Goal: Transaction & Acquisition: Purchase product/service

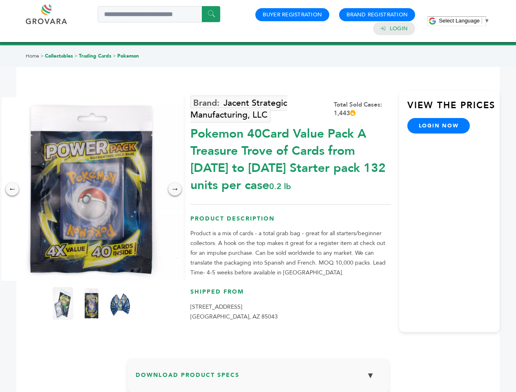
click at [464, 20] on span "Select Language" at bounding box center [459, 21] width 41 height 6
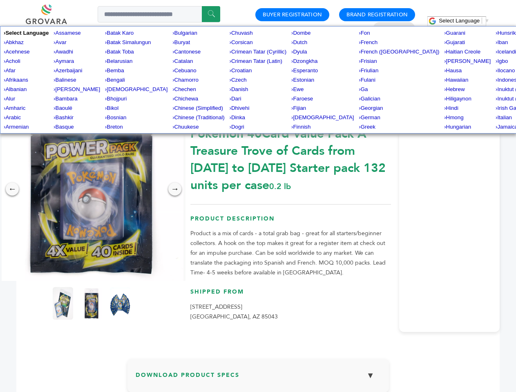
click at [91, 189] on img at bounding box center [92, 189] width 184 height 184
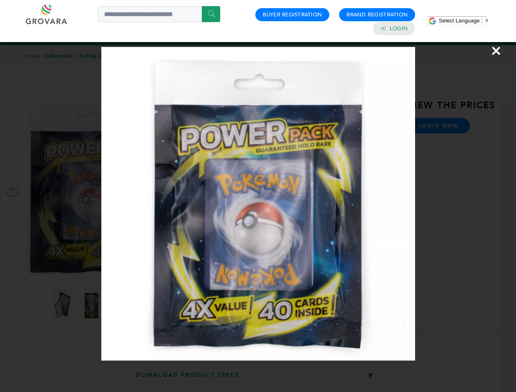
click at [12, 189] on div "×" at bounding box center [258, 196] width 516 height 392
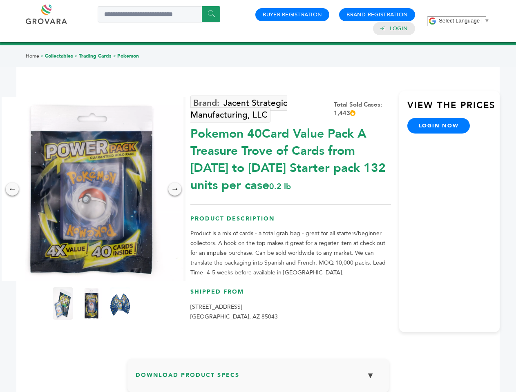
click at [175, 189] on div "→" at bounding box center [174, 189] width 13 height 13
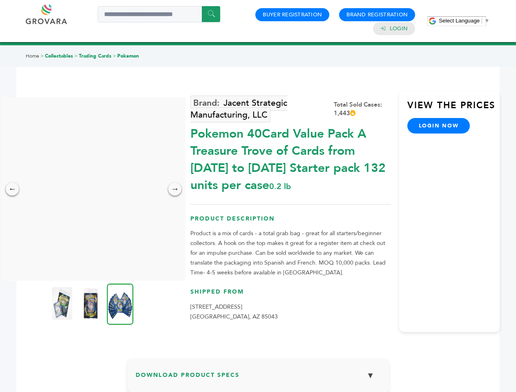
click at [63, 303] on img at bounding box center [62, 303] width 20 height 33
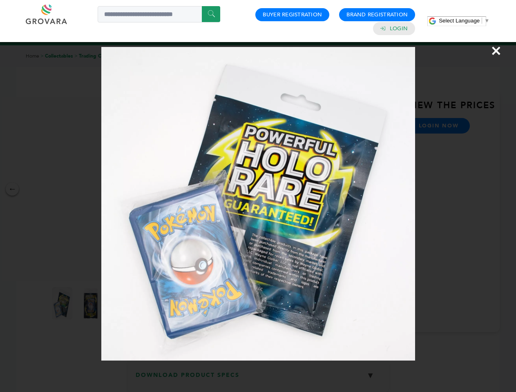
click at [91, 303] on div "×" at bounding box center [258, 196] width 516 height 392
